Goal: Task Accomplishment & Management: Use online tool/utility

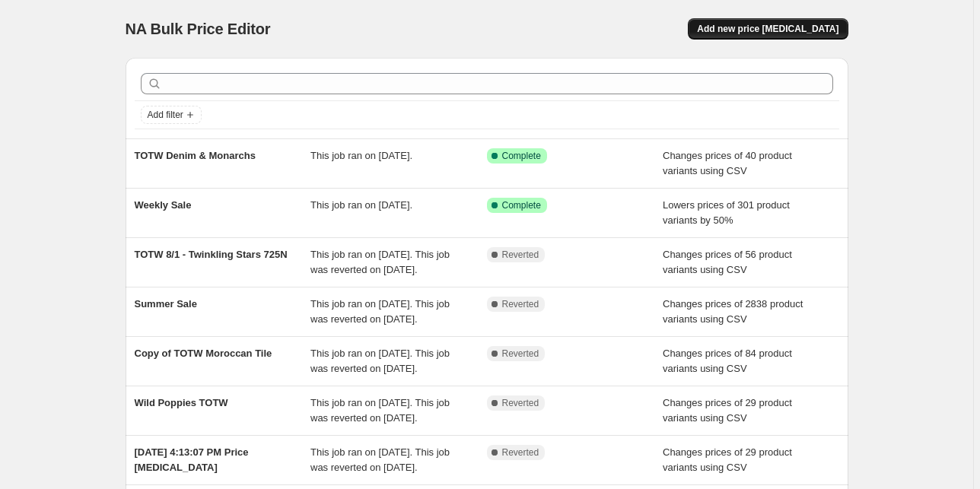
click at [827, 37] on button "Add new price [MEDICAL_DATA]" at bounding box center [767, 28] width 160 height 21
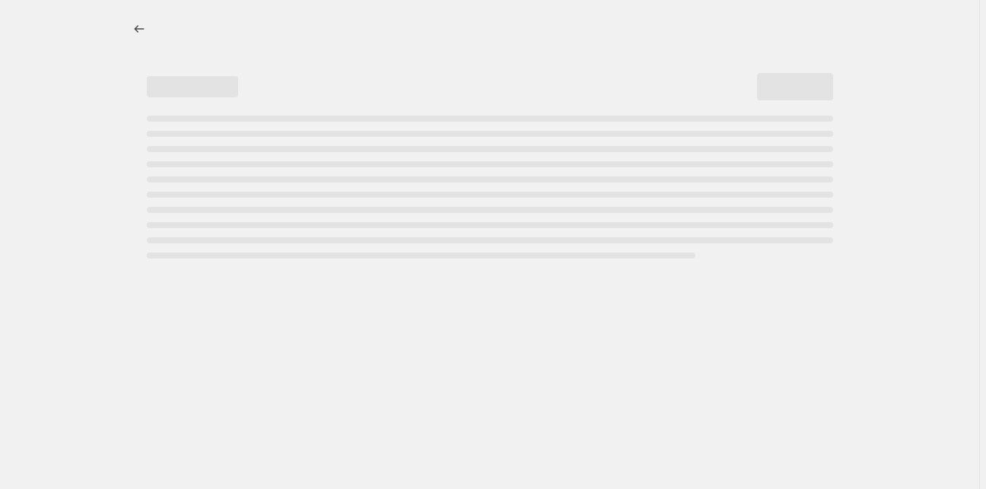
select select "percentage"
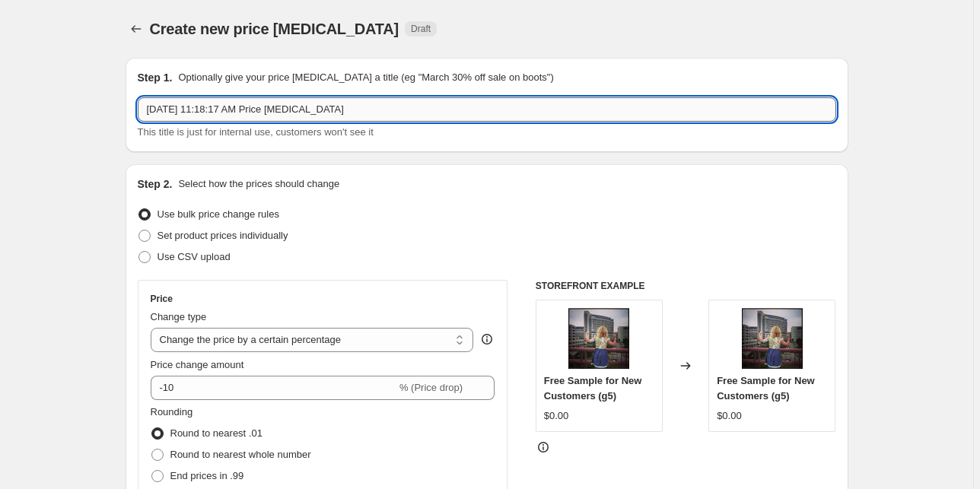
click at [322, 106] on input "[DATE] 11:18:17 AM Price [MEDICAL_DATA]" at bounding box center [487, 109] width 698 height 24
click at [246, 116] on input "Summer Sale" at bounding box center [487, 109] width 698 height 24
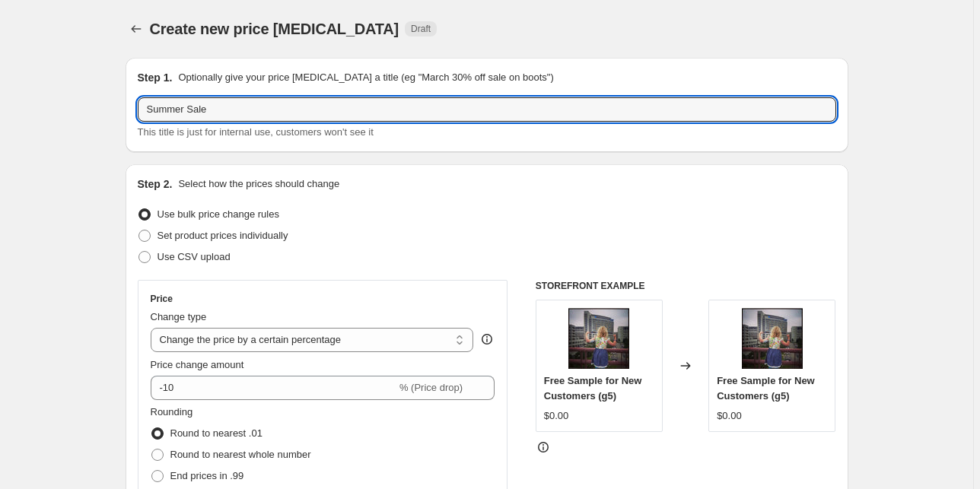
click at [246, 116] on input "Summer Sale" at bounding box center [487, 109] width 698 height 24
type input "Back to School Sale"
click at [192, 255] on span "Use CSV upload" at bounding box center [193, 256] width 73 height 11
click at [139, 252] on input "Use CSV upload" at bounding box center [138, 251] width 1 height 1
radio input "true"
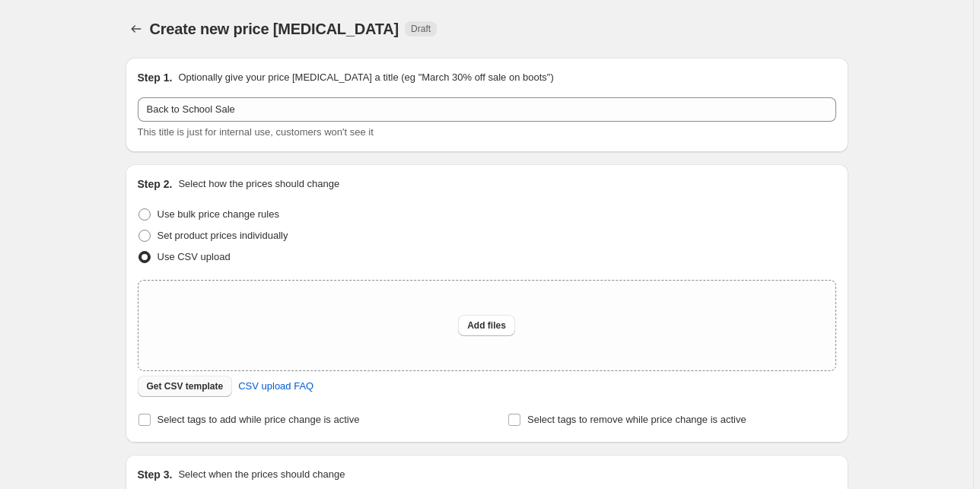
click at [188, 383] on span "Get CSV template" at bounding box center [185, 386] width 77 height 12
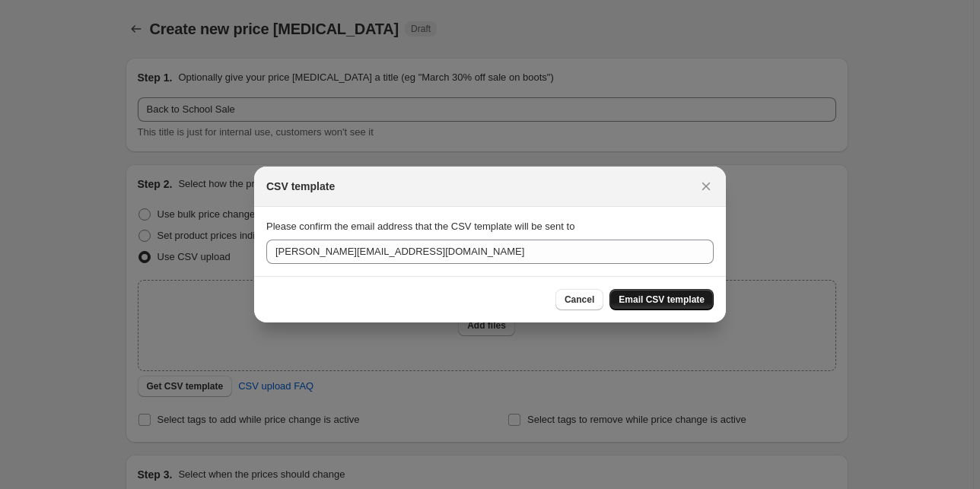
click at [711, 292] on button "Email CSV template" at bounding box center [661, 299] width 104 height 21
